Goal: Transaction & Acquisition: Obtain resource

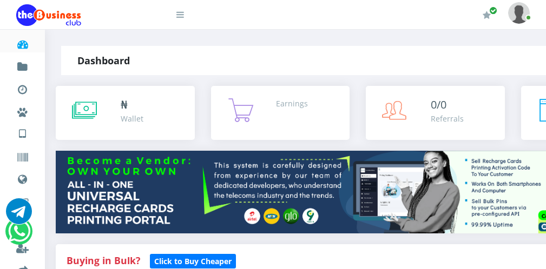
select select "Airtel"
select select "192.76-200"
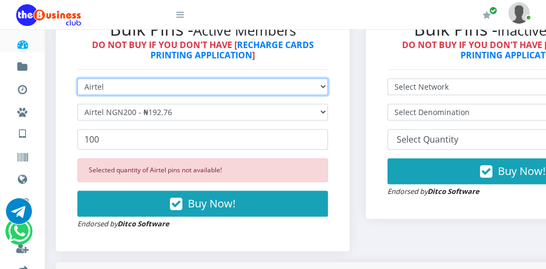
click at [181, 82] on select "Select Network MTN Globacom 9Mobile Airtel" at bounding box center [202, 86] width 250 height 17
click at [162, 83] on select "Select Network MTN Globacom 9Mobile Airtel" at bounding box center [202, 86] width 250 height 17
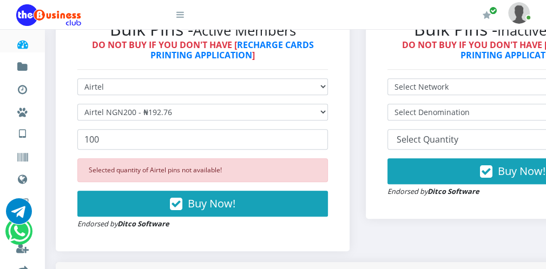
click at [180, 18] on icon at bounding box center [180, 14] width 8 height 9
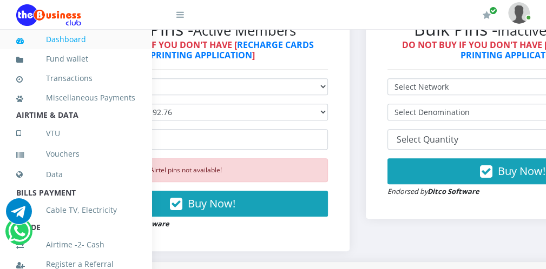
scroll to position [236, 0]
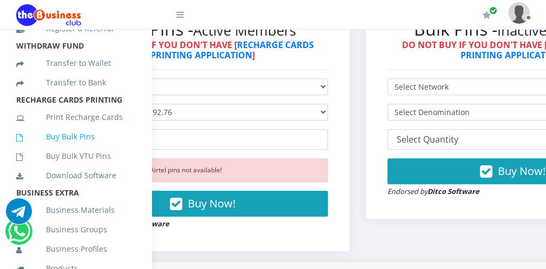
click at [85, 146] on link "Buy Bulk Pins" at bounding box center [75, 136] width 119 height 25
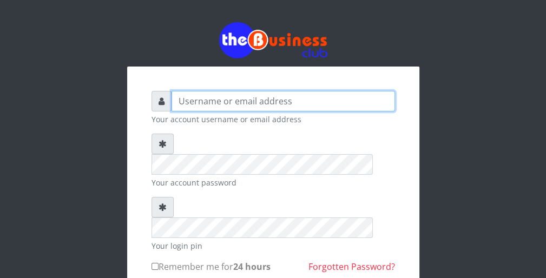
type input "wergbac8"
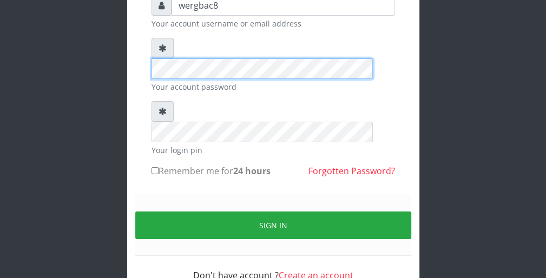
scroll to position [99, 0]
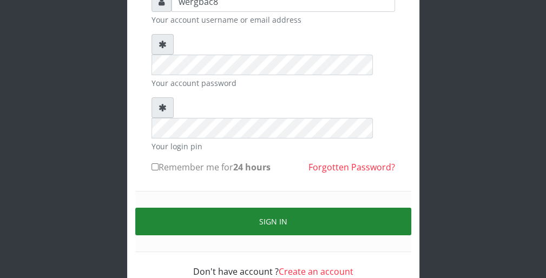
click at [329, 208] on button "Sign in" at bounding box center [273, 222] width 276 height 28
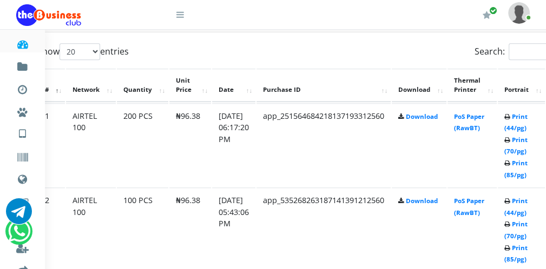
scroll to position [555, 43]
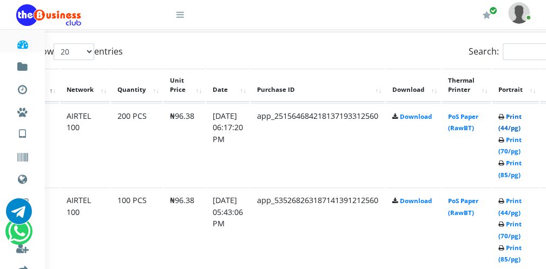
click at [514, 128] on link "Print (44/pg)" at bounding box center [509, 122] width 23 height 20
